Goal: Information Seeking & Learning: Learn about a topic

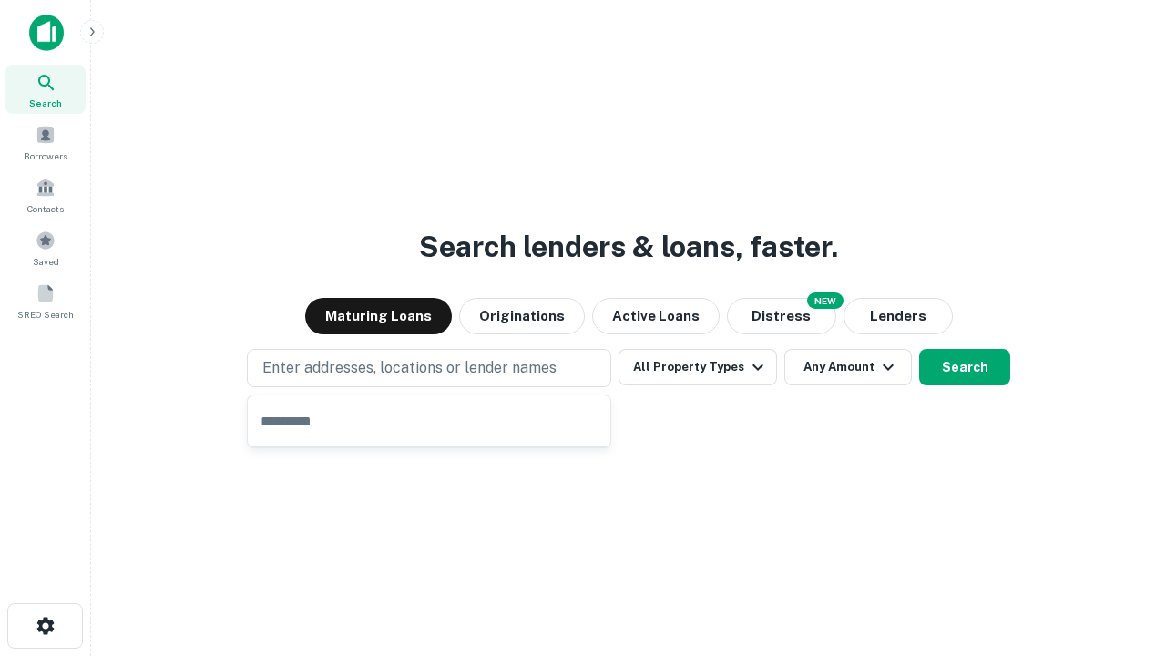
type input "**********"
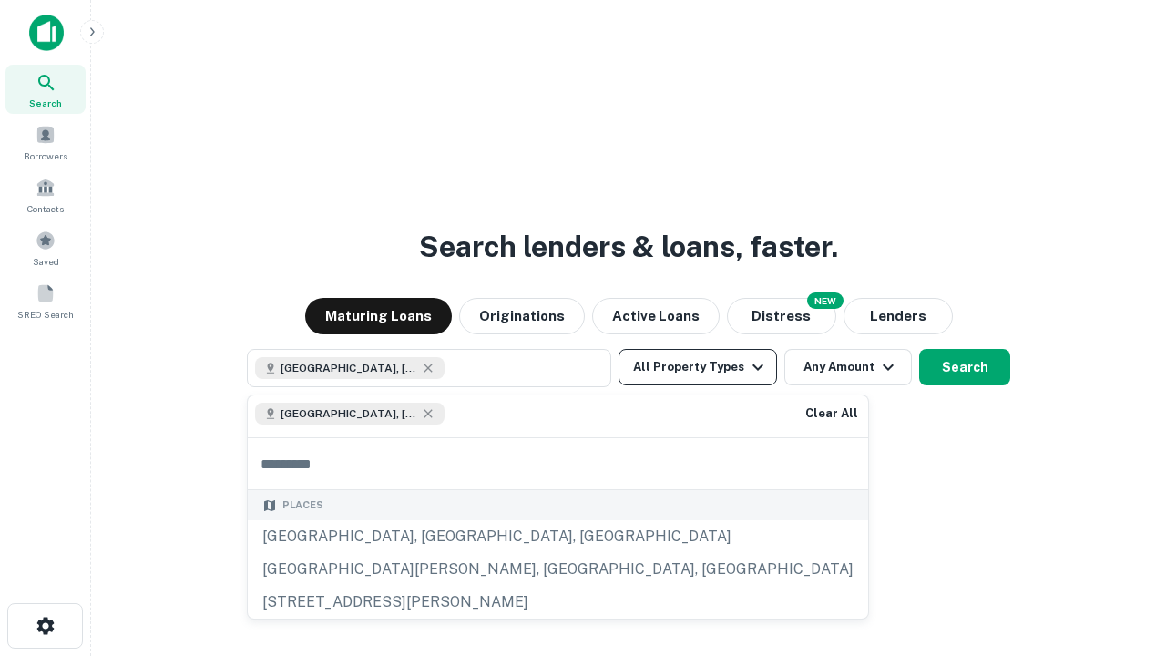
click at [698, 367] on button "All Property Types" at bounding box center [698, 367] width 159 height 36
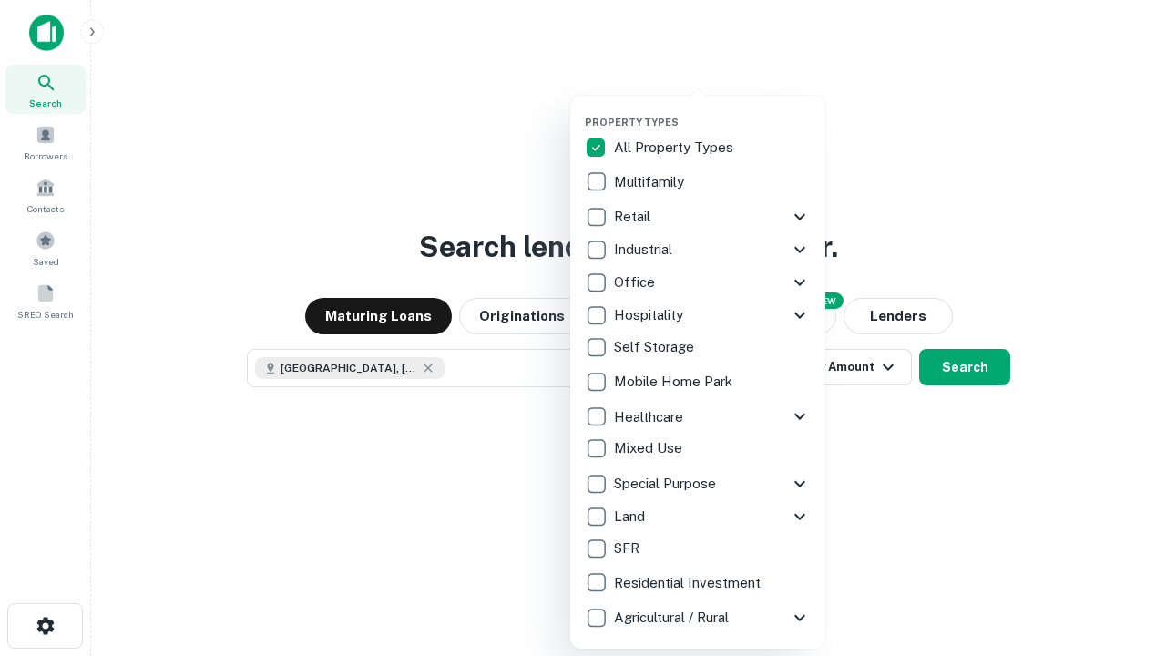
click at [713, 110] on button "button" at bounding box center [712, 110] width 255 height 1
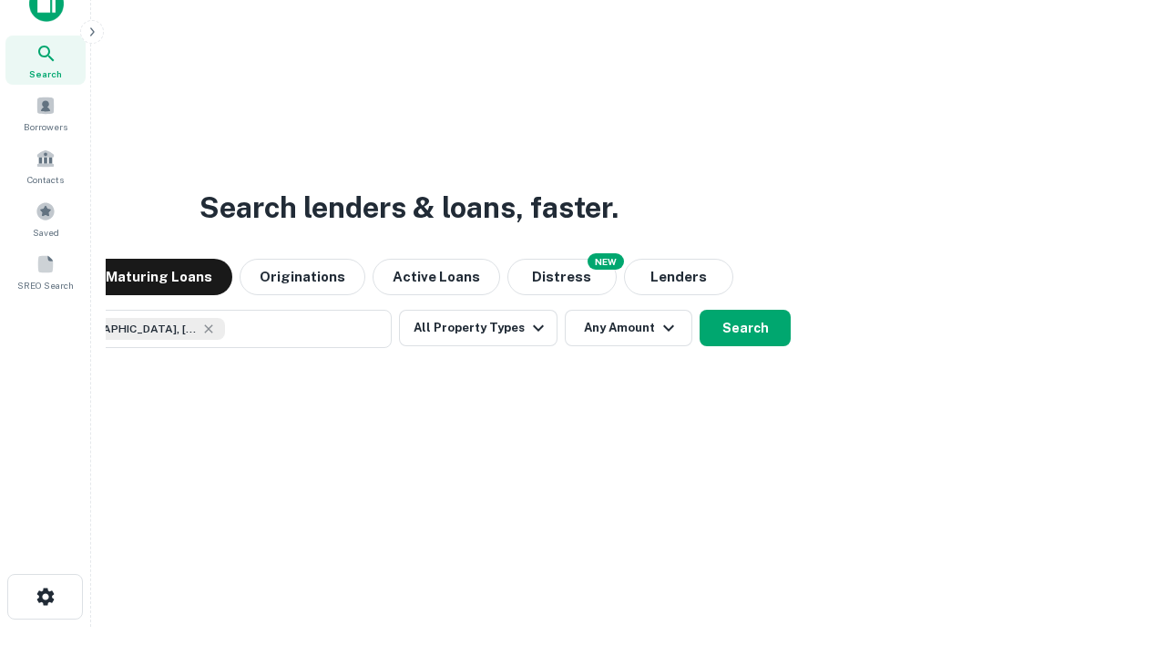
scroll to position [131, 516]
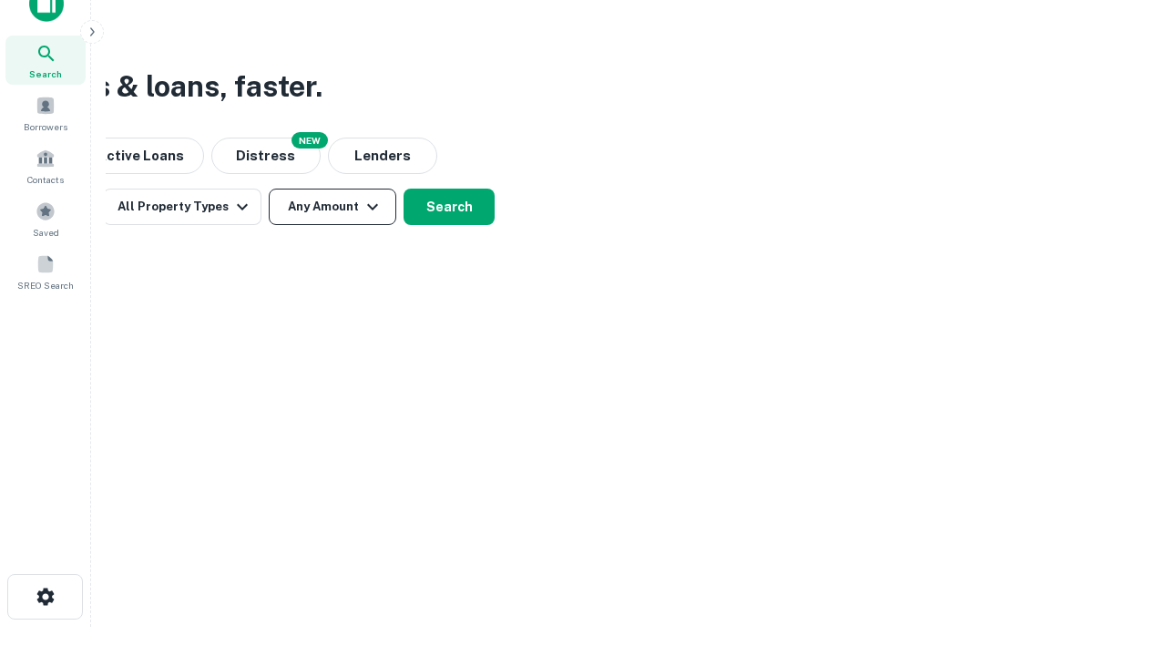
click at [333, 207] on button "Any Amount" at bounding box center [333, 207] width 128 height 36
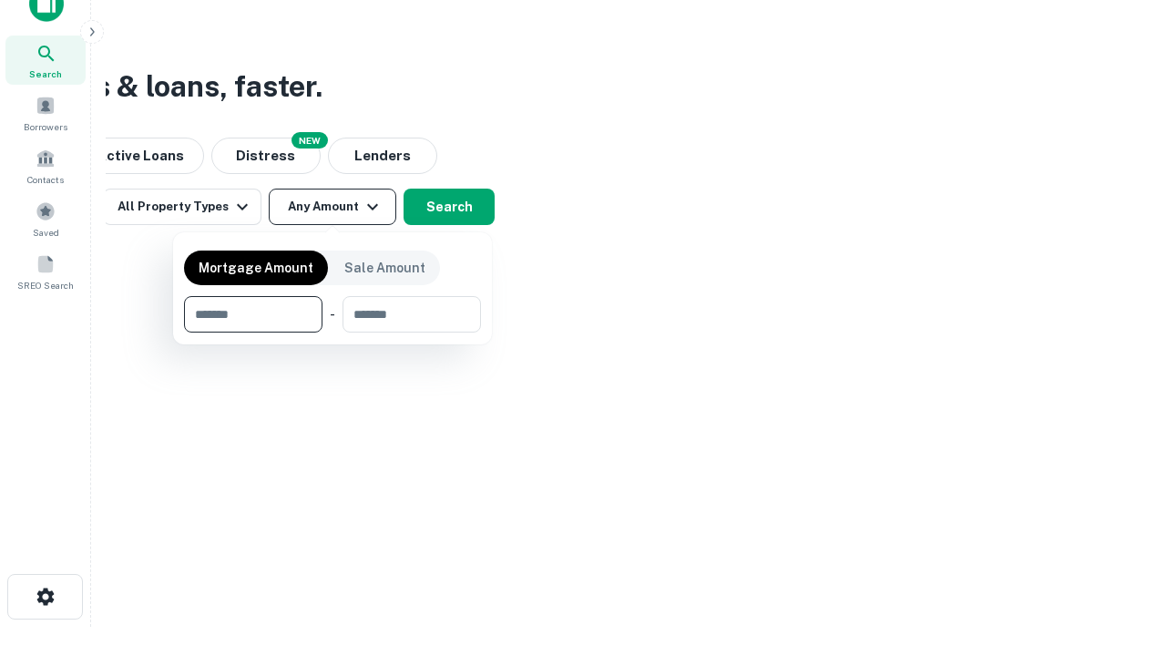
type input "*******"
click at [333, 333] on button "button" at bounding box center [332, 333] width 297 height 1
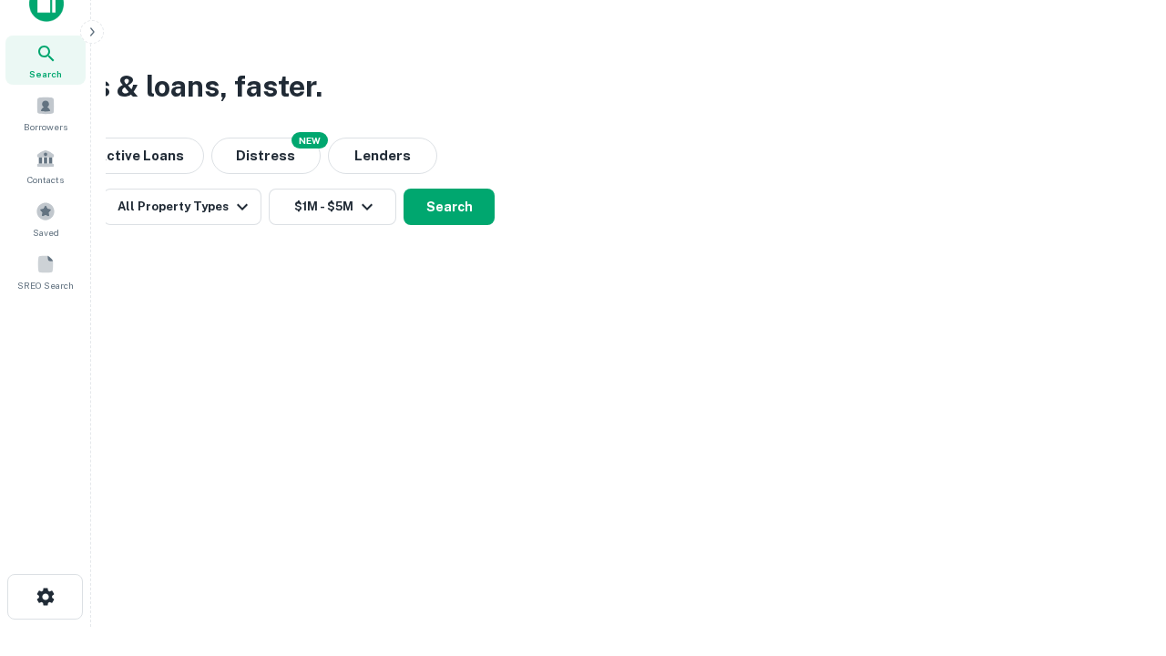
scroll to position [0, 0]
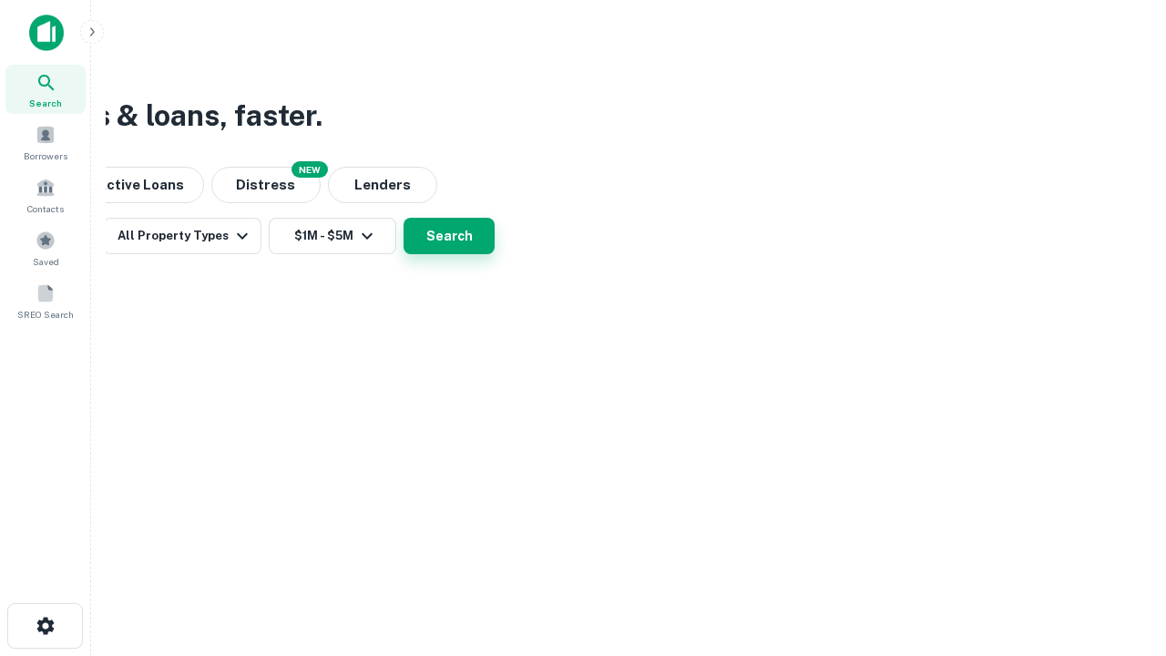
click at [495, 254] on button "Search" at bounding box center [449, 236] width 91 height 36
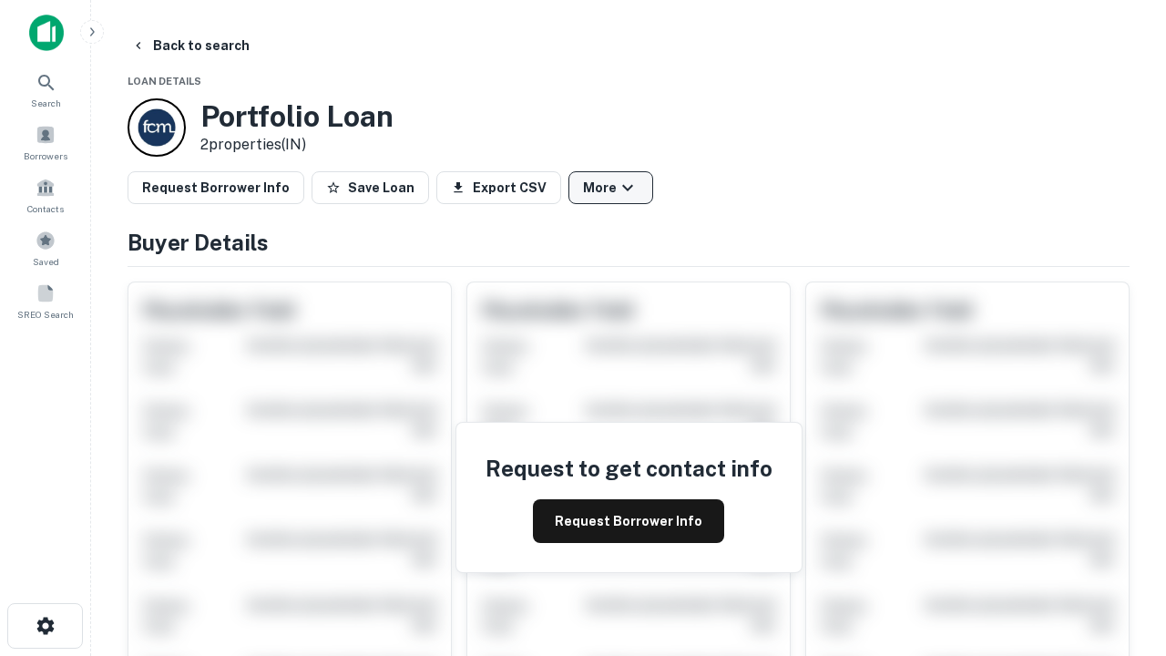
click at [611, 188] on button "More" at bounding box center [611, 187] width 85 height 33
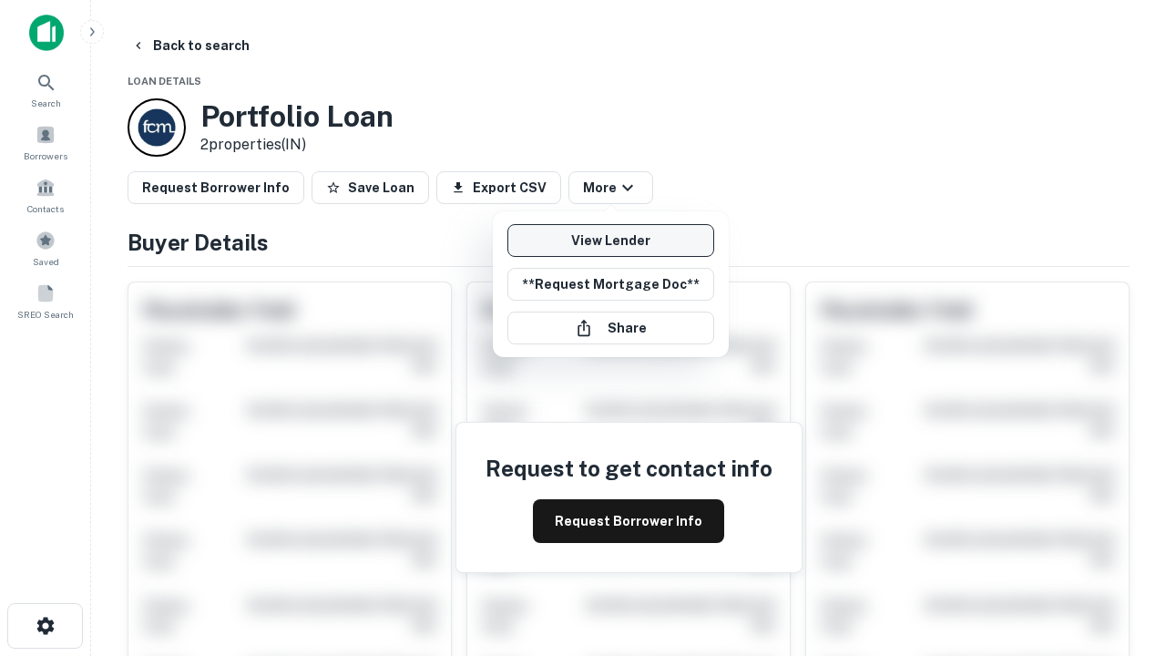
click at [611, 241] on link "View Lender" at bounding box center [611, 240] width 207 height 33
